Goal: Information Seeking & Learning: Learn about a topic

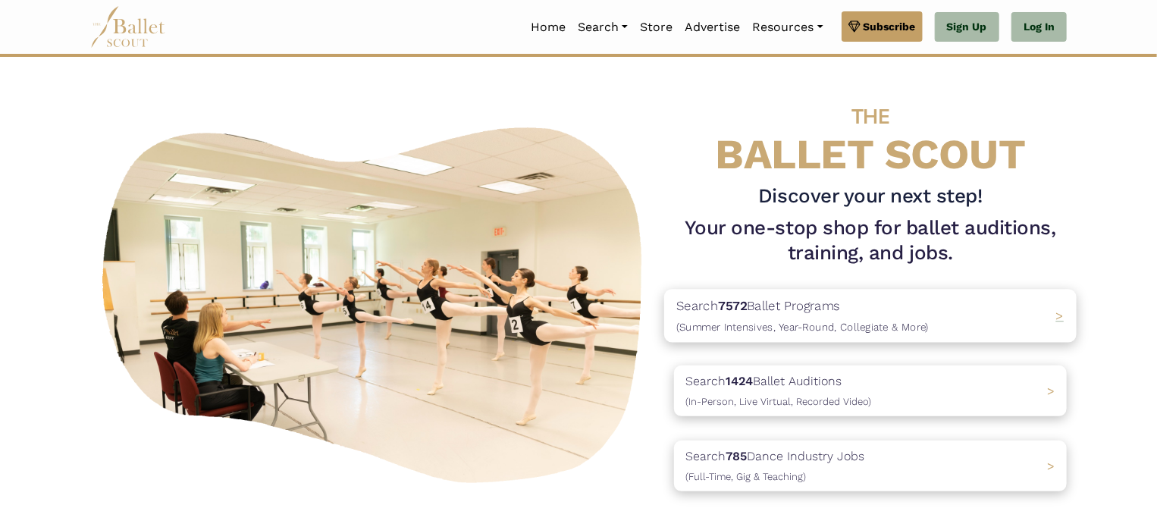
click at [775, 323] on span "(Summer Intensives, Year-Round, Collegiate & More)" at bounding box center [802, 327] width 252 height 12
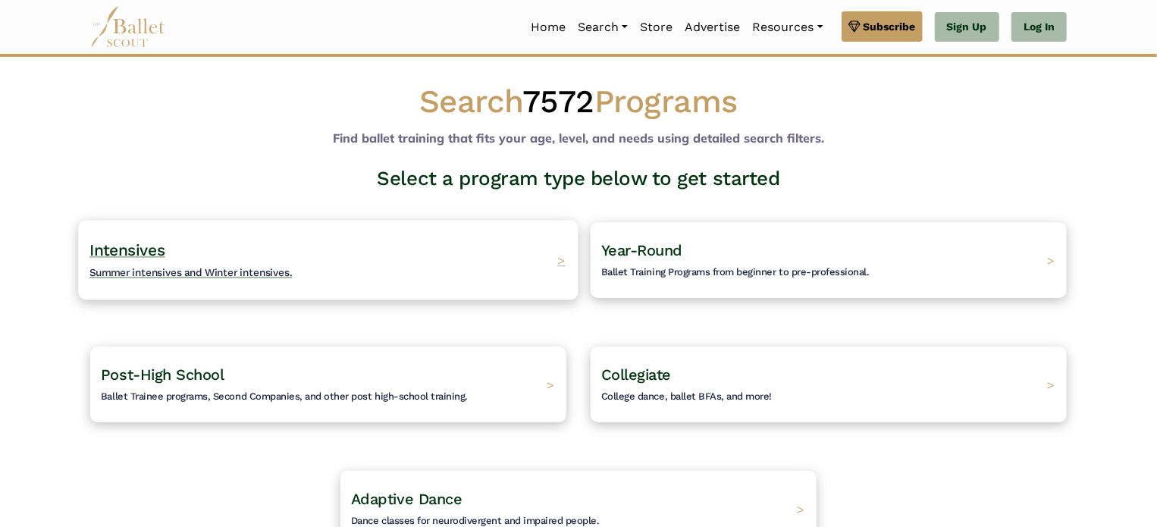
click at [124, 273] on span "Summer intensives and Winter intensives." at bounding box center [190, 272] width 203 height 12
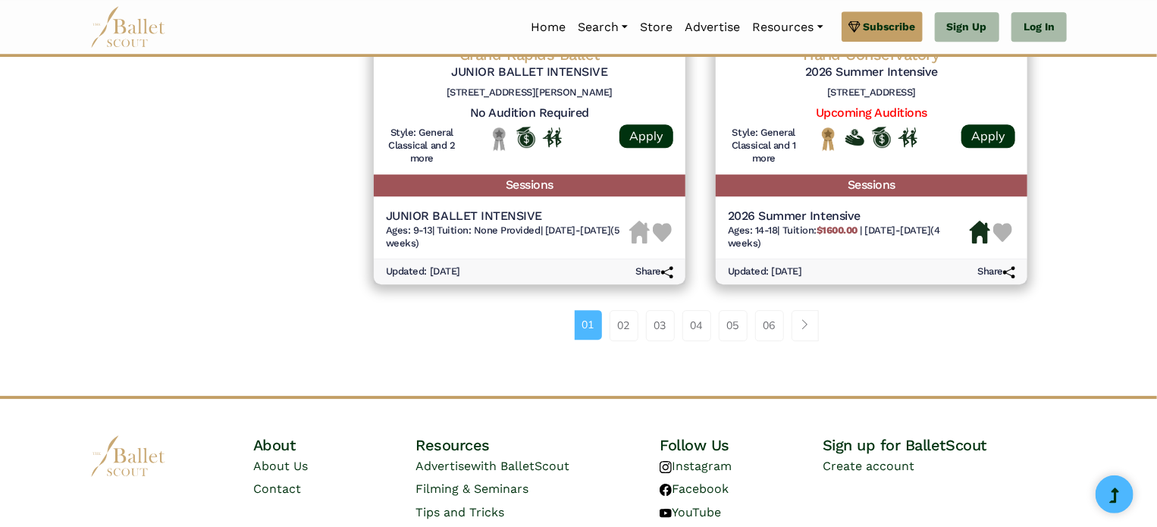
scroll to position [2248, 0]
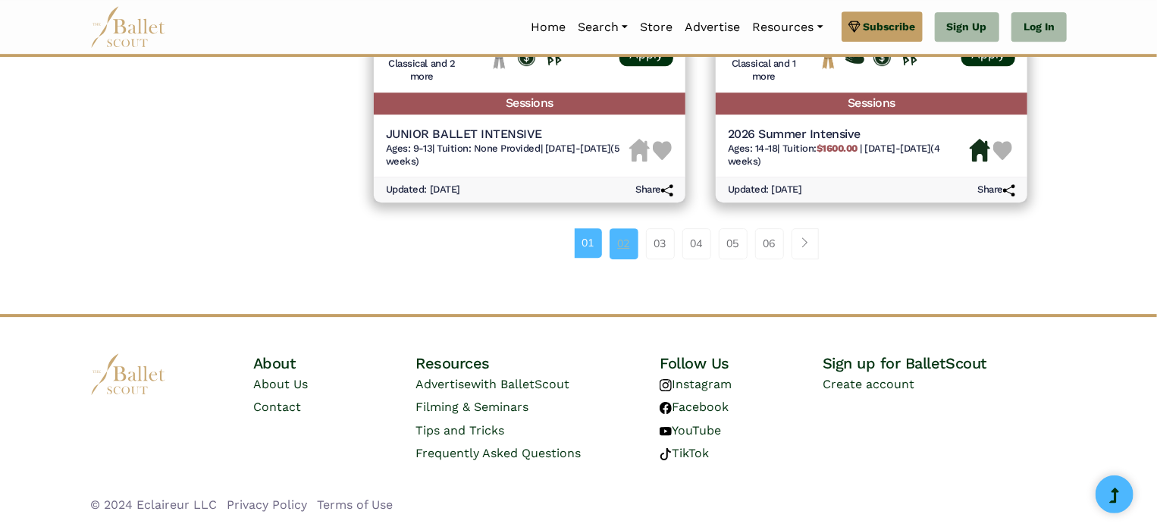
click at [629, 236] on link "02" at bounding box center [623, 243] width 29 height 30
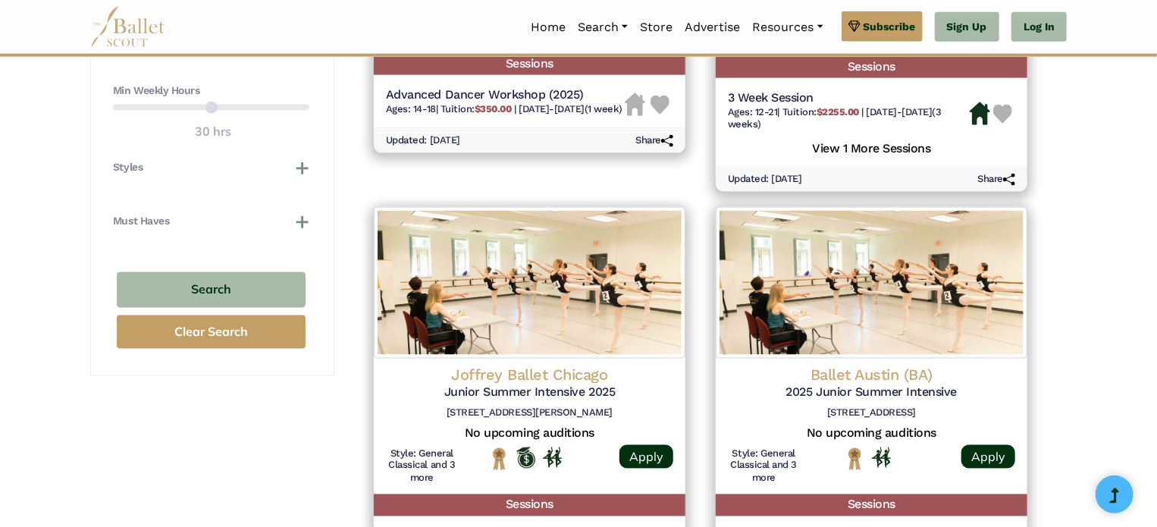
scroll to position [985, 0]
